Goal: Transaction & Acquisition: Purchase product/service

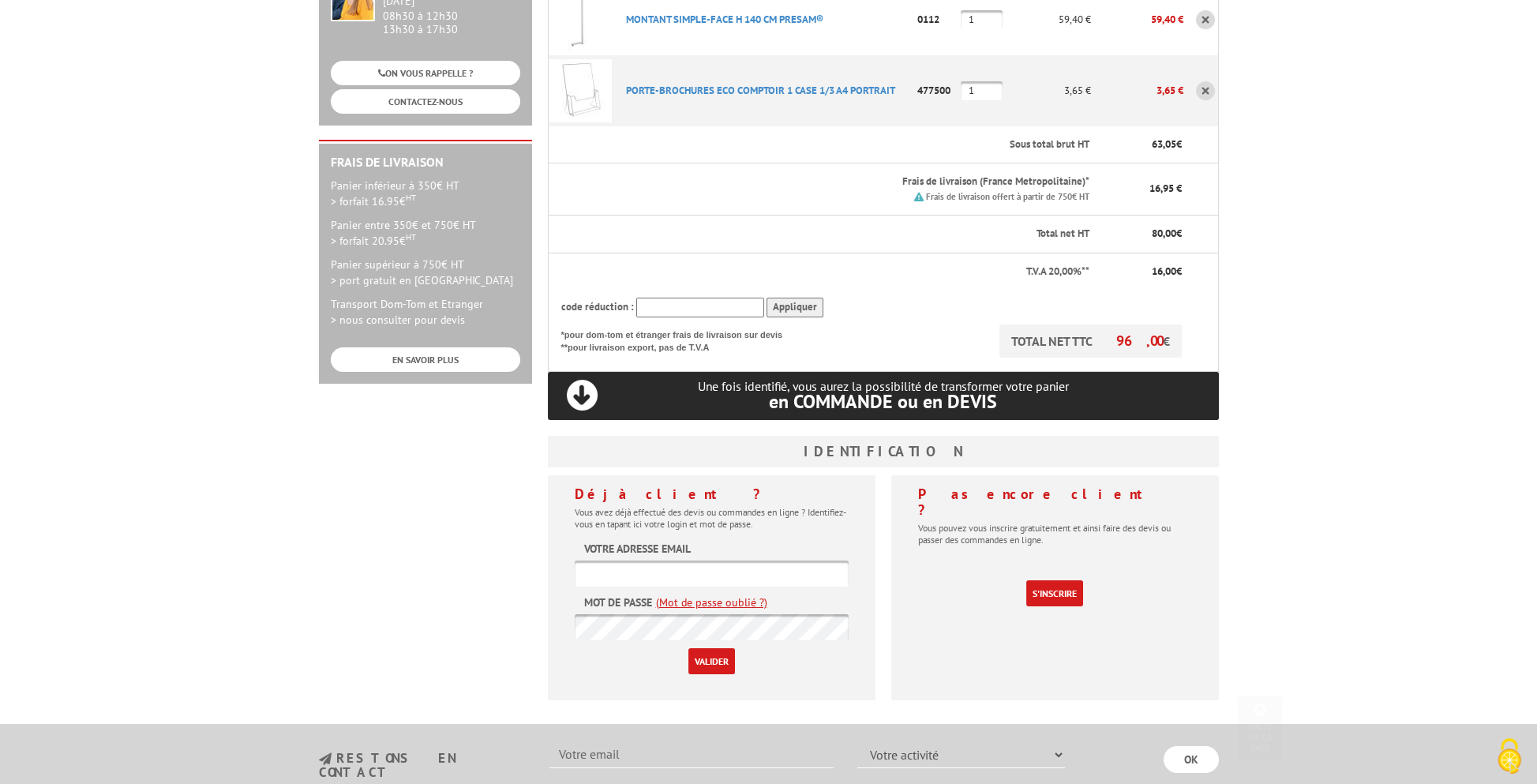
scroll to position [394, 0]
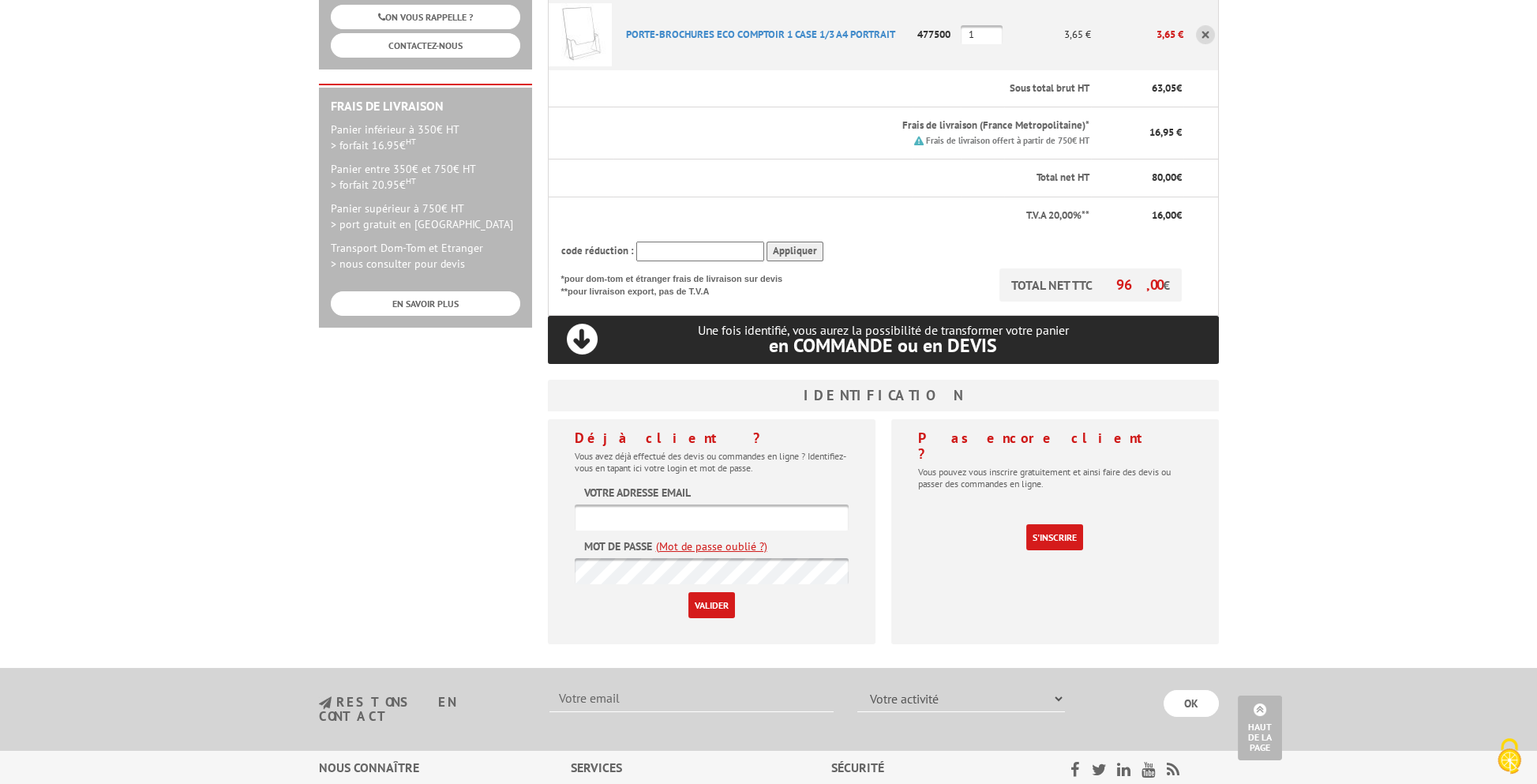
click at [697, 504] on input "text" at bounding box center [712, 517] width 274 height 26
paste input "[EMAIL_ADDRESS][DOMAIN_NAME]"
type input "[EMAIL_ADDRESS][DOMAIN_NAME]"
click at [716, 592] on input "Valider" at bounding box center [712, 605] width 47 height 26
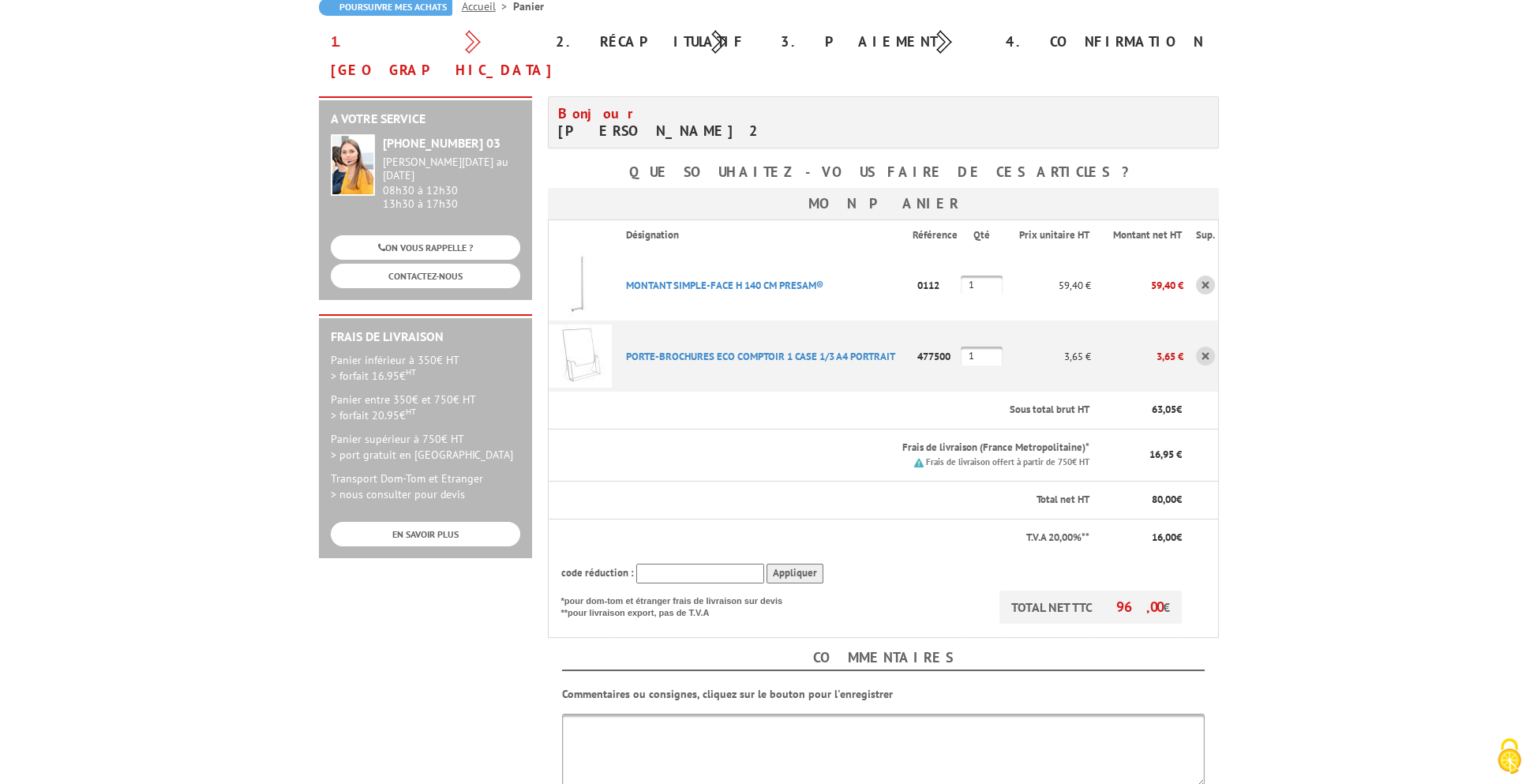
scroll to position [237, 0]
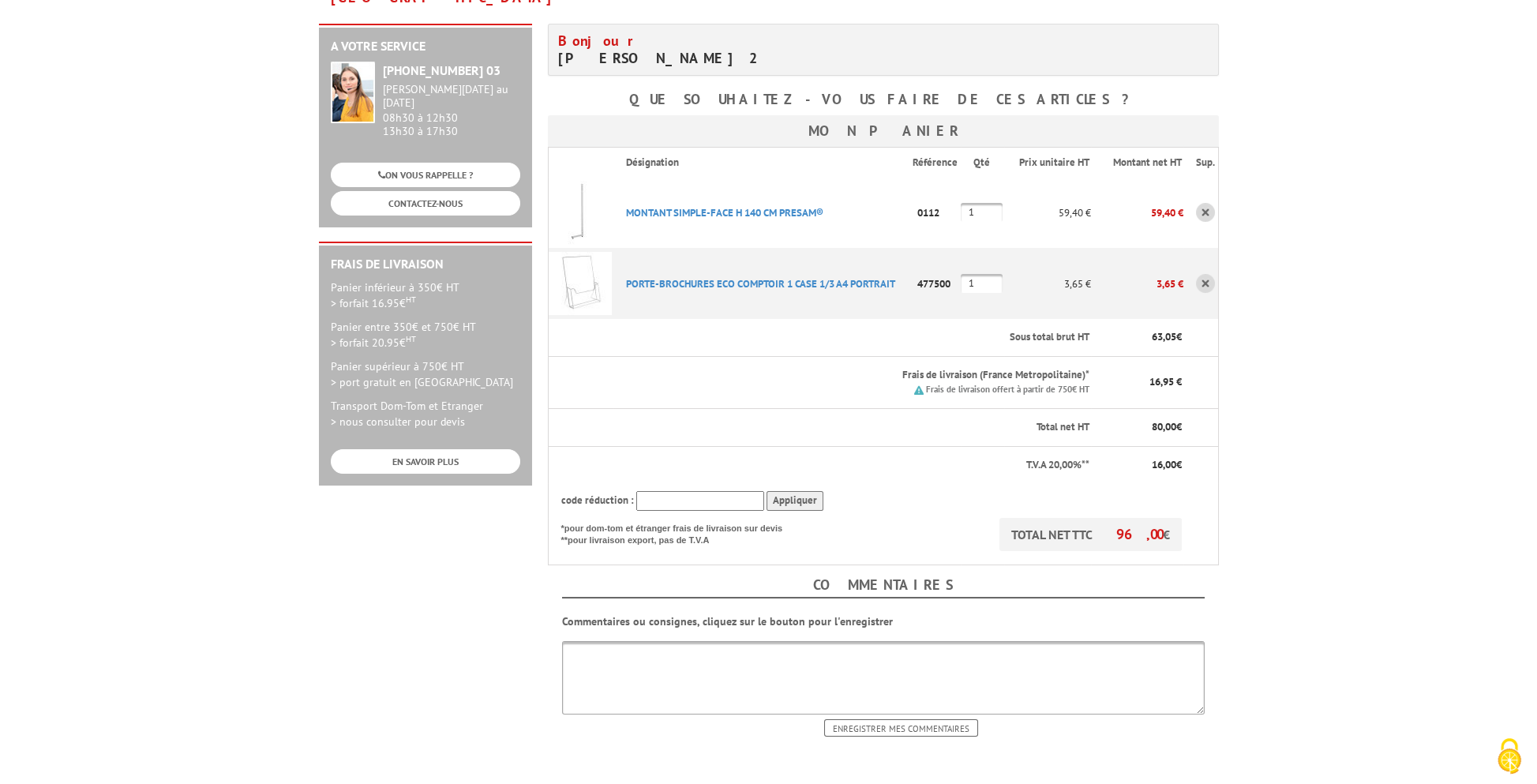
click at [989, 783] on b "ma commande" at bounding box center [1008, 796] width 65 height 12
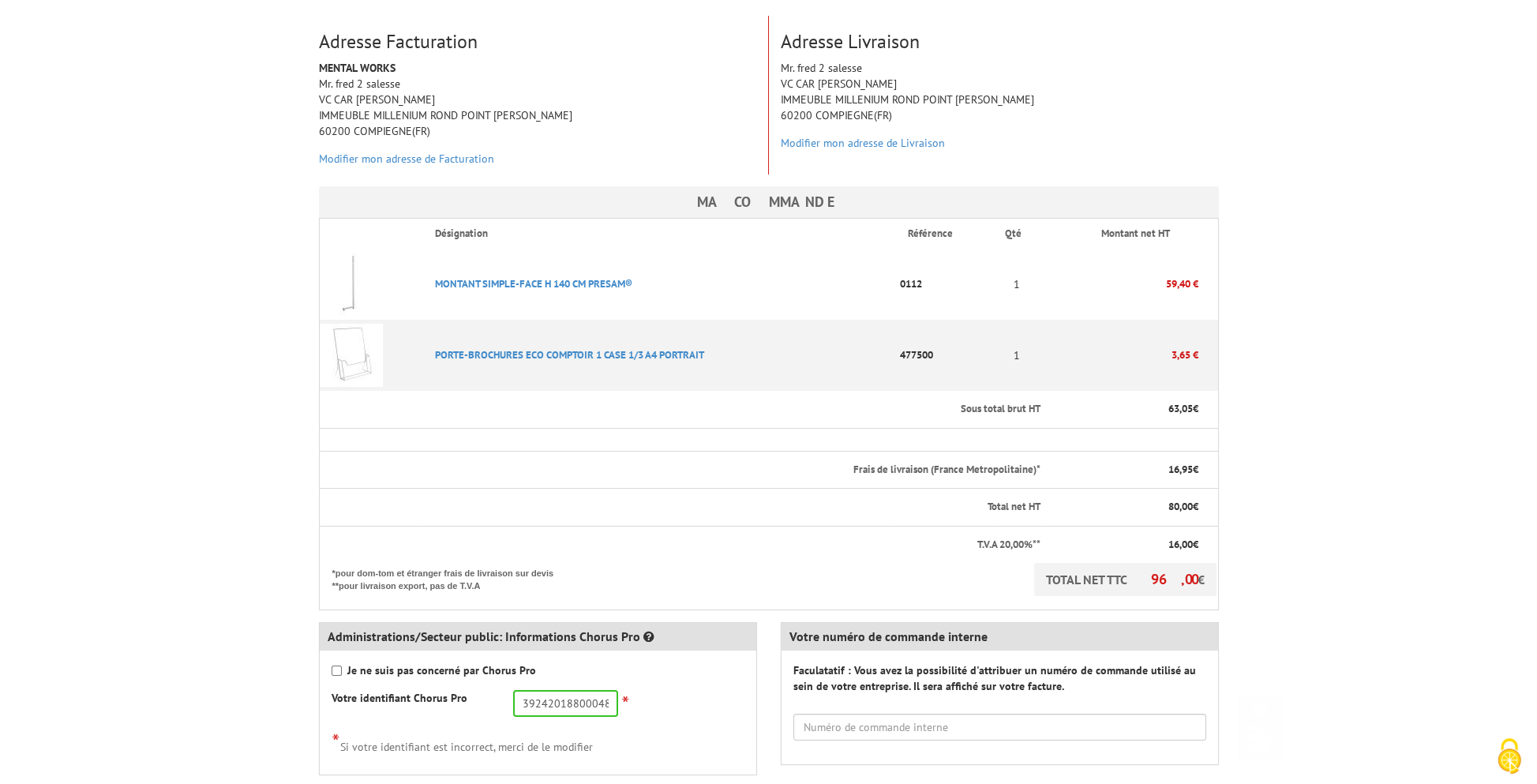
scroll to position [316, 0]
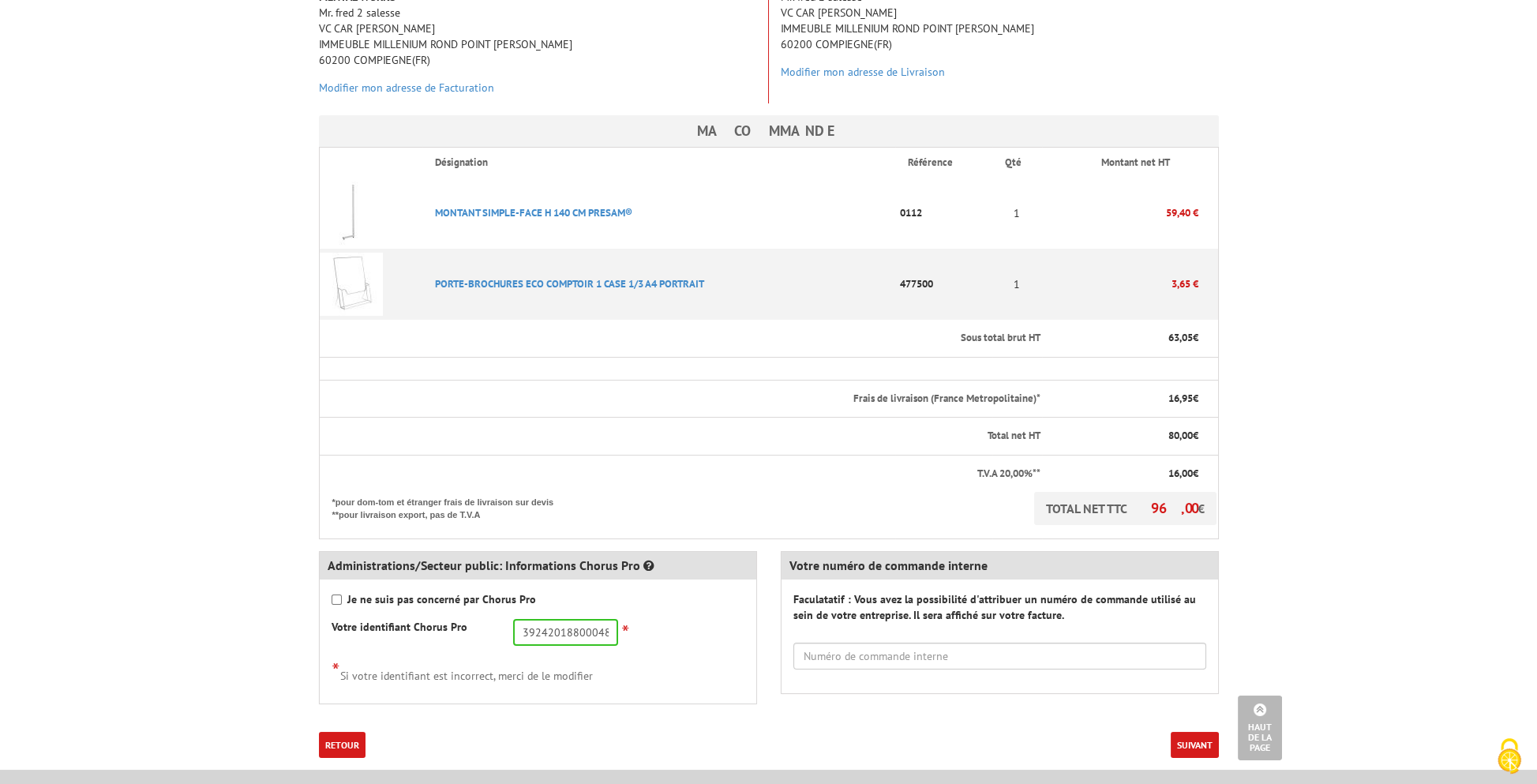
click at [1184, 732] on button "Suivant" at bounding box center [1195, 745] width 48 height 26
